Goal: Task Accomplishment & Management: Manage account settings

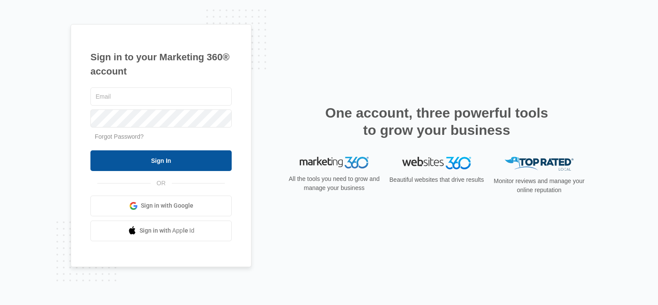
type input "[EMAIL_ADDRESS][DOMAIN_NAME]"
click at [191, 160] on input "Sign In" at bounding box center [160, 160] width 141 height 21
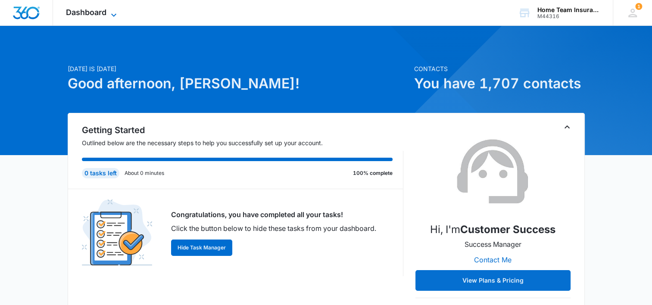
click at [93, 12] on span "Dashboard" at bounding box center [86, 12] width 40 height 9
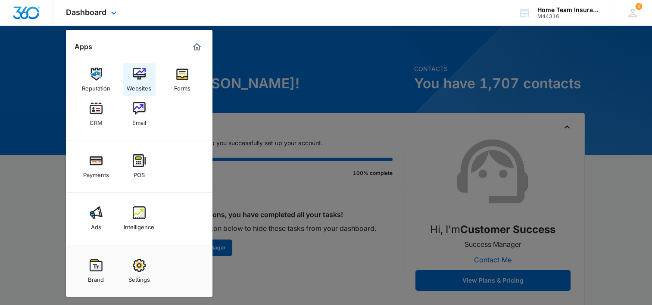
click at [140, 81] on div "Websites" at bounding box center [139, 86] width 25 height 11
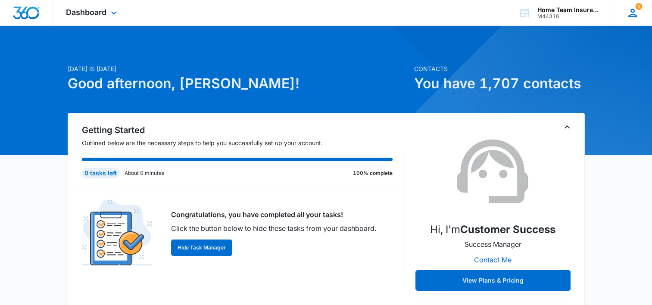
click at [638, 10] on icon at bounding box center [632, 12] width 13 height 13
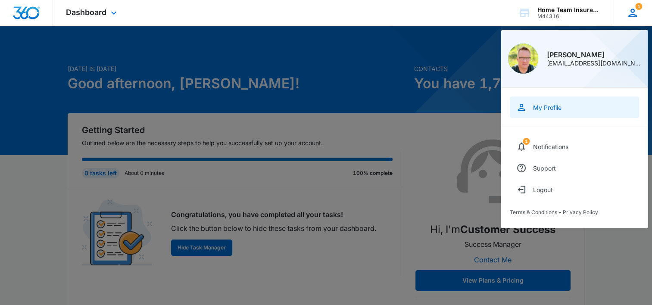
click at [564, 106] on link "My Profile" at bounding box center [574, 107] width 129 height 22
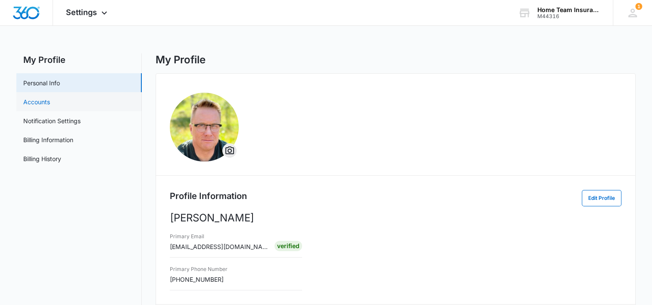
click at [50, 97] on link "Accounts" at bounding box center [36, 101] width 27 height 9
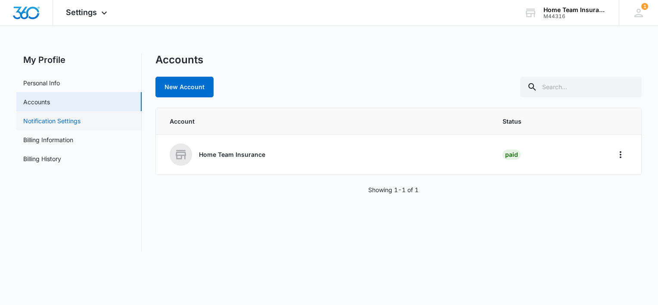
click at [81, 121] on link "Notification Settings" at bounding box center [51, 120] width 57 height 9
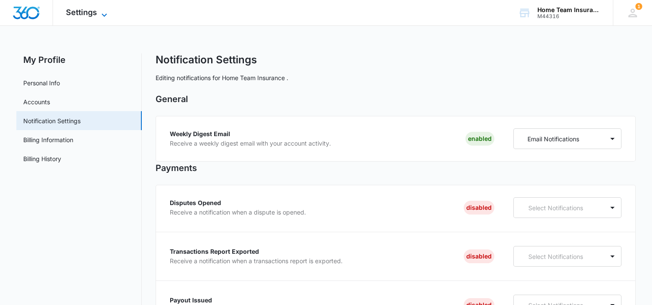
click at [102, 15] on icon at bounding box center [104, 15] width 10 height 10
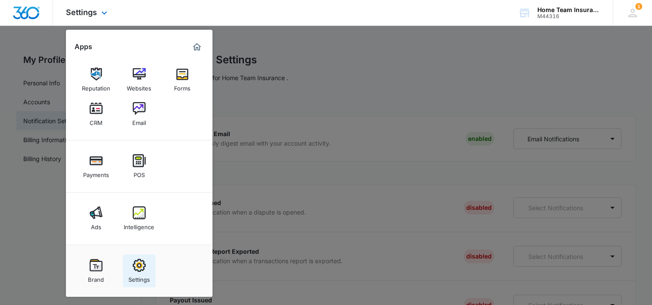
click at [137, 270] on img at bounding box center [139, 265] width 13 height 13
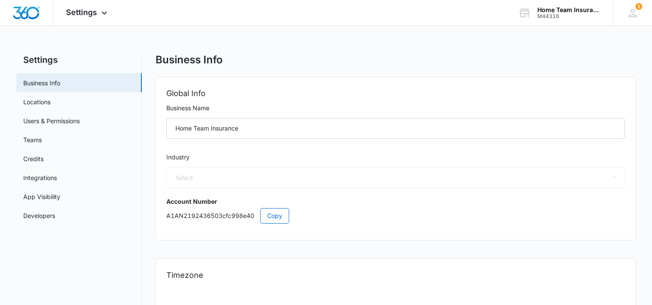
select select "34"
select select "US"
select select "America/[GEOGRAPHIC_DATA]"
click at [79, 121] on link "Users & Permissions" at bounding box center [51, 120] width 56 height 9
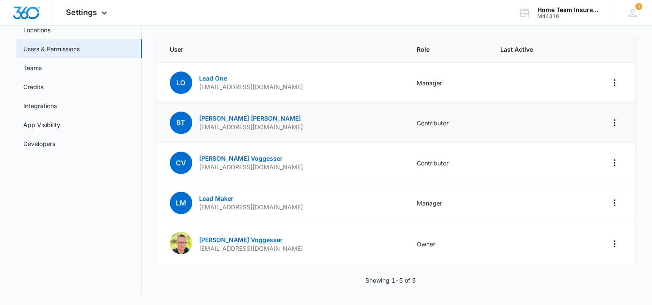
scroll to position [29, 0]
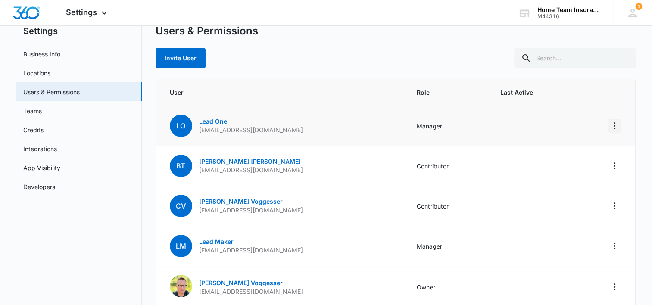
click at [611, 122] on icon "Actions" at bounding box center [614, 126] width 10 height 10
click at [331, 127] on td "LO Lead One [EMAIL_ADDRESS][DOMAIN_NAME]" at bounding box center [281, 126] width 250 height 40
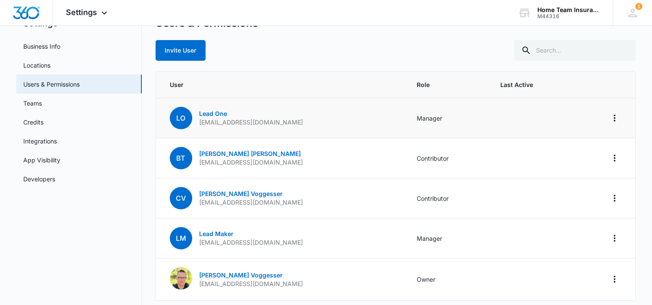
scroll to position [43, 0]
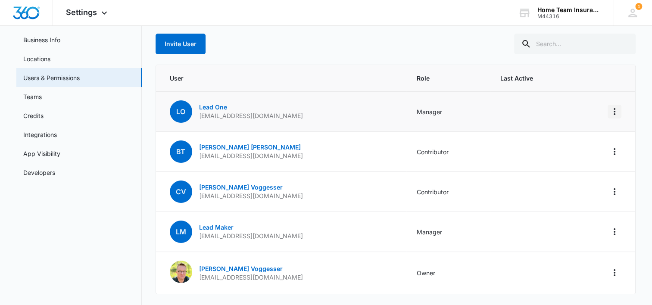
click at [616, 113] on icon "Actions" at bounding box center [614, 111] width 10 height 10
click at [307, 106] on td "LO Lead One [EMAIL_ADDRESS][DOMAIN_NAME]" at bounding box center [281, 112] width 250 height 40
drag, startPoint x: 201, startPoint y: 118, endPoint x: 302, endPoint y: 116, distance: 101.7
click at [302, 116] on td "LO Lead One [EMAIL_ADDRESS][DOMAIN_NAME]" at bounding box center [281, 112] width 250 height 40
drag, startPoint x: 302, startPoint y: 116, endPoint x: 289, endPoint y: 115, distance: 13.4
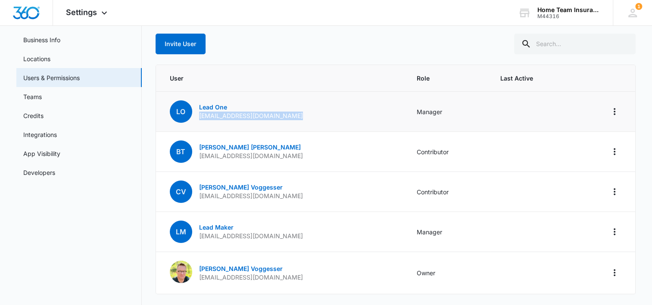
copy p "[EMAIL_ADDRESS][DOMAIN_NAME]"
click at [612, 111] on icon "Actions" at bounding box center [614, 111] width 10 height 10
click at [594, 146] on div "Remove User" at bounding box center [571, 148] width 58 height 6
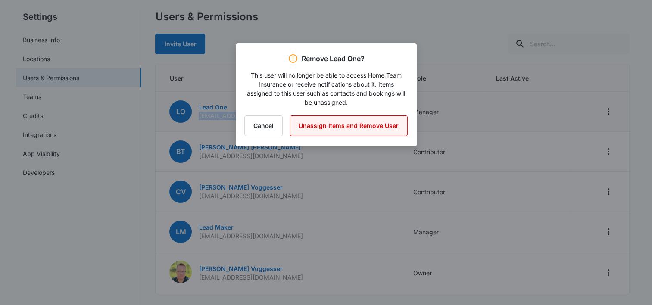
click at [384, 131] on button "Unassign Items and Remove User" at bounding box center [348, 125] width 118 height 21
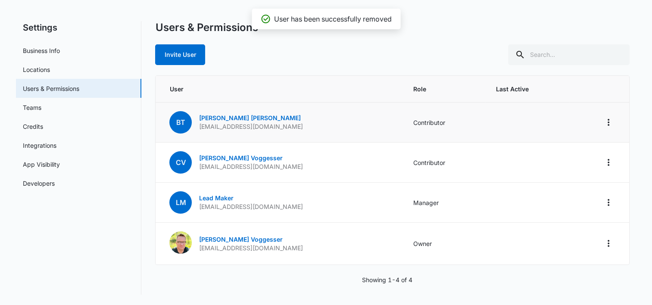
scroll to position [32, 0]
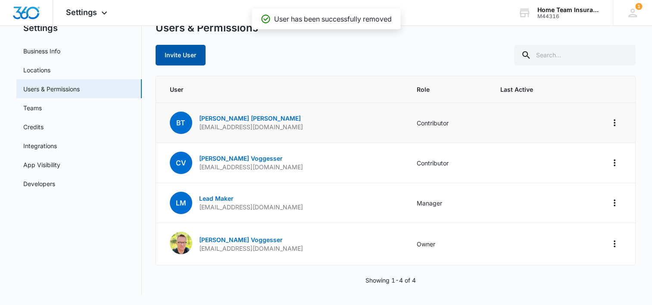
click at [176, 52] on button "Invite User" at bounding box center [181, 55] width 50 height 21
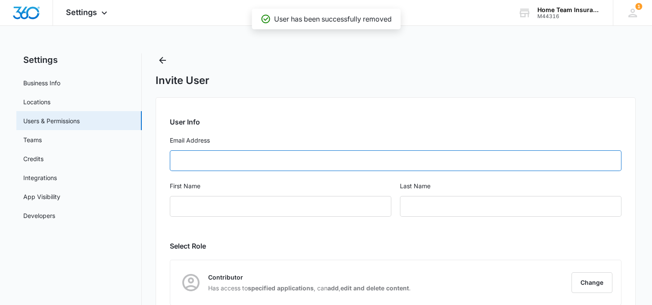
paste input "[EMAIL_ADDRESS][DOMAIN_NAME]"
type input "[EMAIL_ADDRESS][DOMAIN_NAME]"
type input "Lead"
type input "One"
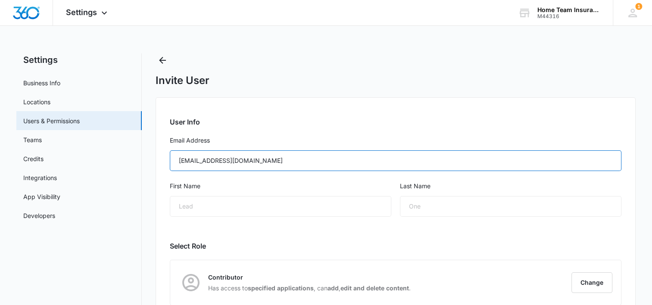
click at [179, 154] on input "[EMAIL_ADDRESS][DOMAIN_NAME]" at bounding box center [395, 160] width 451 height 21
type input "[EMAIL_ADDRESS][DOMAIN_NAME]"
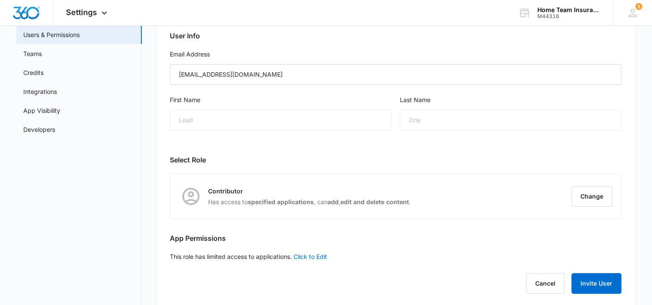
click at [426, 150] on div "User Info Email Address [EMAIL_ADDRESS][DOMAIN_NAME] First Name Lead Last Name …" at bounding box center [396, 159] width 480 height 297
click at [583, 198] on button "Change" at bounding box center [591, 196] width 41 height 21
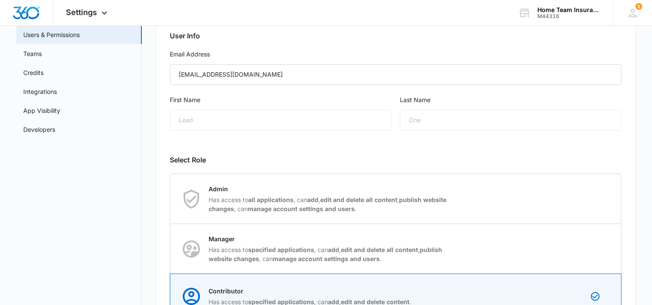
scroll to position [172, 0]
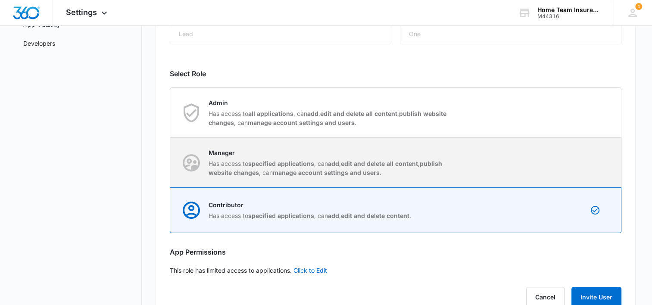
click at [464, 163] on div "Manager Has access to specified applications , can add , edit and delete all co…" at bounding box center [396, 163] width 450 height 50
click at [171, 163] on input "Manager Has access to specified applications , can add , edit and delete all co…" at bounding box center [170, 162] width 0 height 0
radio input "true"
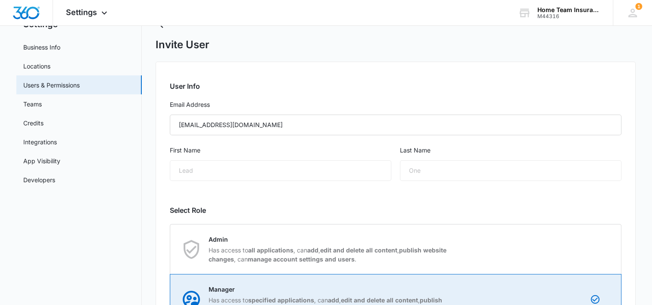
scroll to position [0, 0]
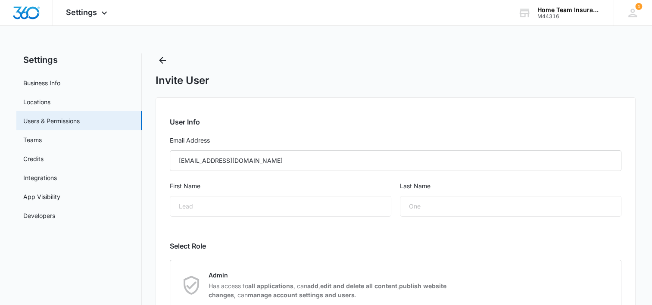
drag, startPoint x: 441, startPoint y: 209, endPoint x: 386, endPoint y: 205, distance: 54.8
click at [419, 208] on div "One" at bounding box center [510, 206] width 221 height 21
click at [364, 211] on div "Lead" at bounding box center [280, 206] width 221 height 21
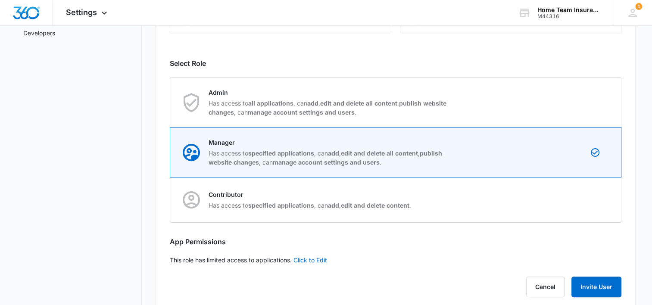
scroll to position [199, 0]
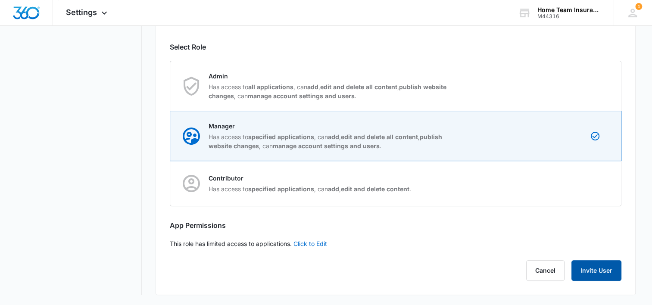
click at [594, 268] on button "Invite User" at bounding box center [596, 270] width 50 height 21
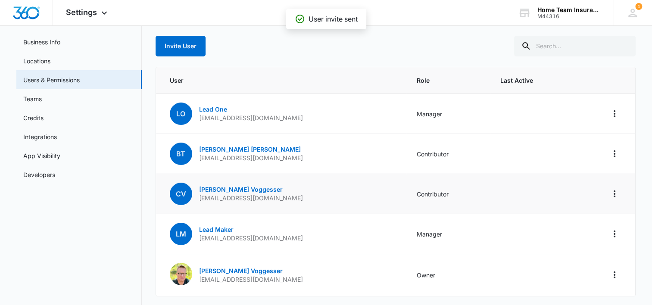
scroll to position [72, 0]
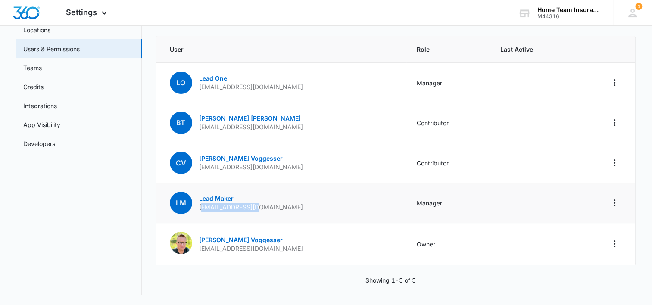
drag, startPoint x: 201, startPoint y: 208, endPoint x: 253, endPoint y: 207, distance: 52.1
click at [253, 207] on p "[EMAIL_ADDRESS][DOMAIN_NAME]" at bounding box center [251, 207] width 104 height 9
drag, startPoint x: 253, startPoint y: 207, endPoint x: 212, endPoint y: 215, distance: 41.6
click at [212, 215] on td "LM Lead Maker [EMAIL_ADDRESS][DOMAIN_NAME]" at bounding box center [281, 203] width 250 height 40
drag, startPoint x: 197, startPoint y: 208, endPoint x: 280, endPoint y: 208, distance: 83.1
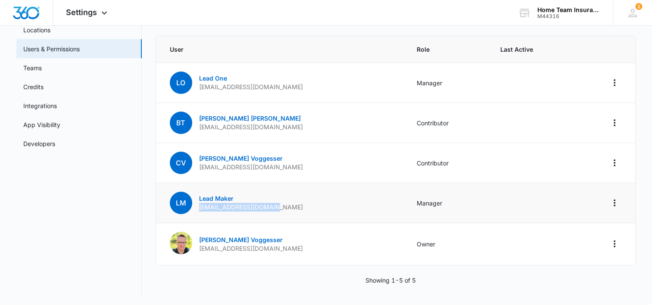
click at [280, 208] on td "LM Lead Maker [EMAIL_ADDRESS][DOMAIN_NAME]" at bounding box center [281, 203] width 250 height 40
drag, startPoint x: 280, startPoint y: 208, endPoint x: 269, endPoint y: 207, distance: 11.2
copy p "[EMAIL_ADDRESS][DOMAIN_NAME]"
click at [618, 201] on icon "Actions" at bounding box center [614, 203] width 10 height 10
click at [577, 238] on div "Remove User" at bounding box center [571, 239] width 58 height 6
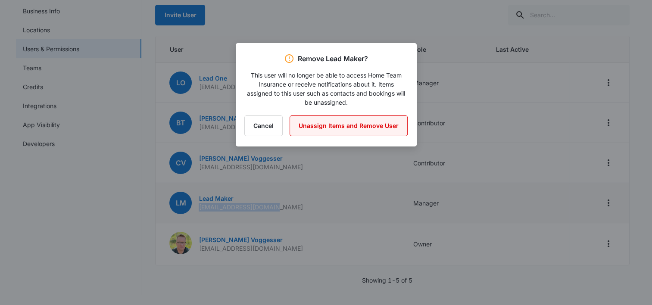
click at [352, 124] on button "Unassign Items and Remove User" at bounding box center [348, 125] width 118 height 21
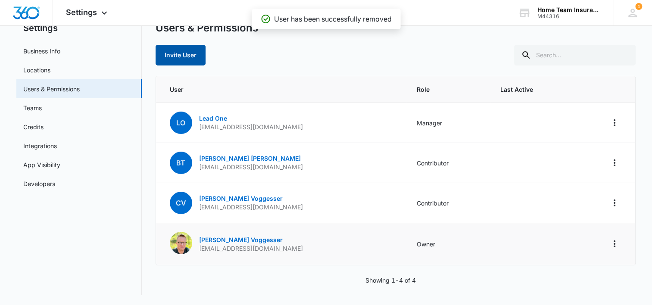
click at [192, 50] on button "Invite User" at bounding box center [181, 55] width 50 height 21
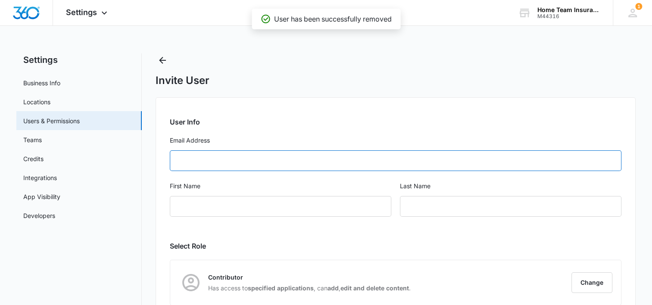
paste input "[EMAIL_ADDRESS][DOMAIN_NAME]"
type input "[EMAIL_ADDRESS][DOMAIN_NAME]"
type input "Lead"
type input "Maker"
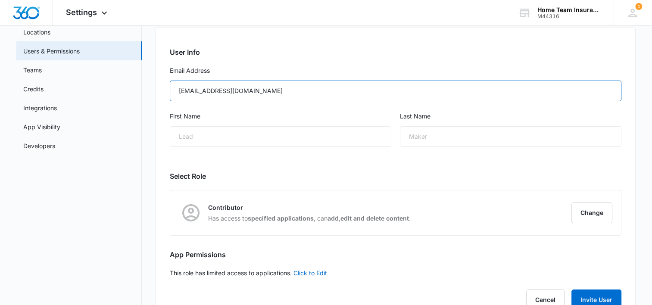
scroll to position [99, 0]
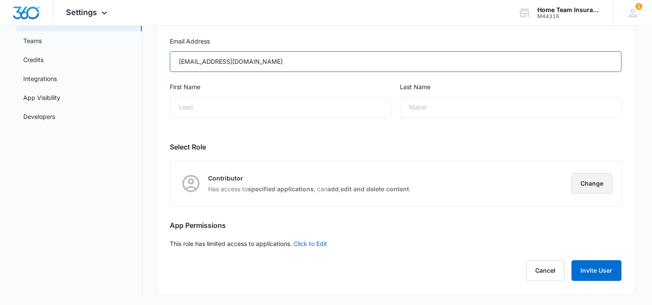
type input "[EMAIL_ADDRESS][DOMAIN_NAME]"
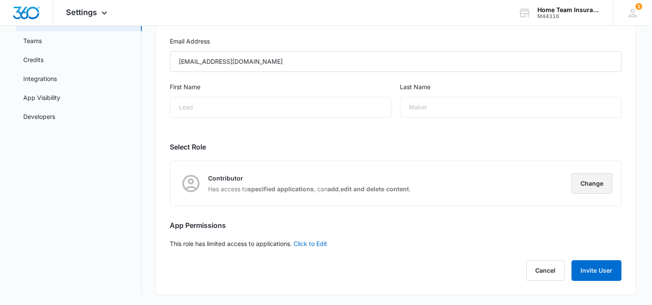
click at [583, 180] on button "Change" at bounding box center [591, 183] width 41 height 21
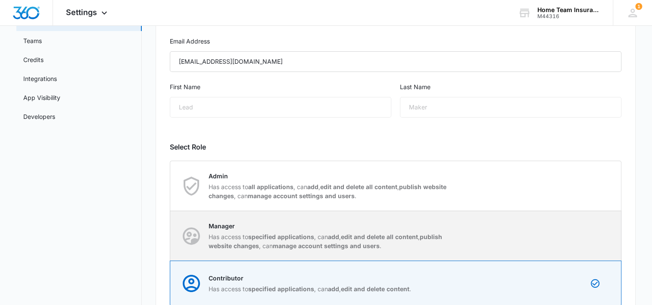
click at [377, 243] on strong "manage account settings and users" at bounding box center [326, 245] width 107 height 7
click at [171, 236] on input "Manager Has access to specified applications , can add , edit and delete all co…" at bounding box center [170, 236] width 0 height 0
radio input "true"
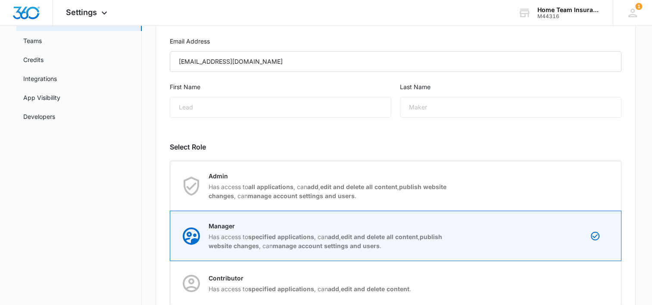
click at [532, 137] on div "User Info Email Address [EMAIL_ADDRESS][DOMAIN_NAME] First Name Lead Last Name …" at bounding box center [396, 196] width 480 height 397
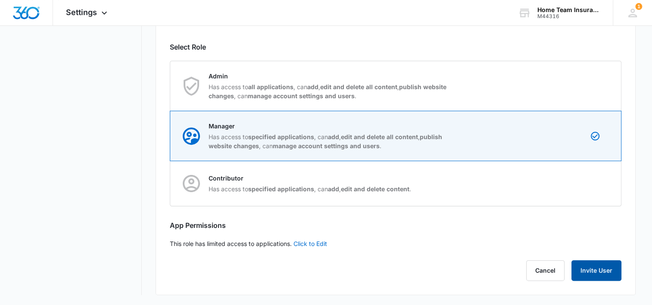
click at [584, 269] on button "Invite User" at bounding box center [596, 270] width 50 height 21
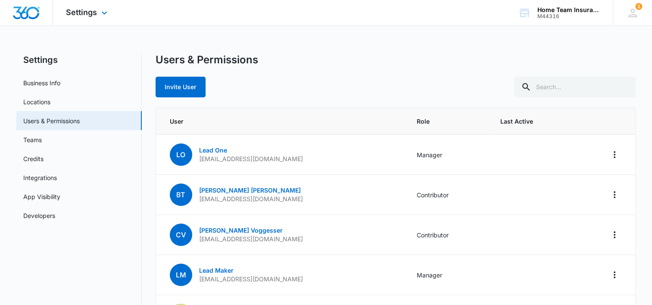
click at [88, 7] on div "Settings Apps Reputation Websites Forms CRM Email Payments POS Ads Intelligence…" at bounding box center [87, 12] width 69 height 25
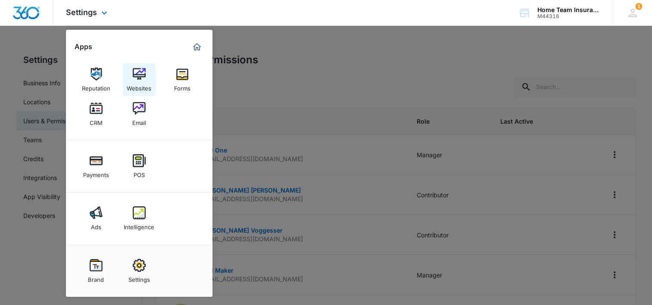
click at [137, 75] on img at bounding box center [139, 74] width 13 height 13
